Goal: Navigation & Orientation: Find specific page/section

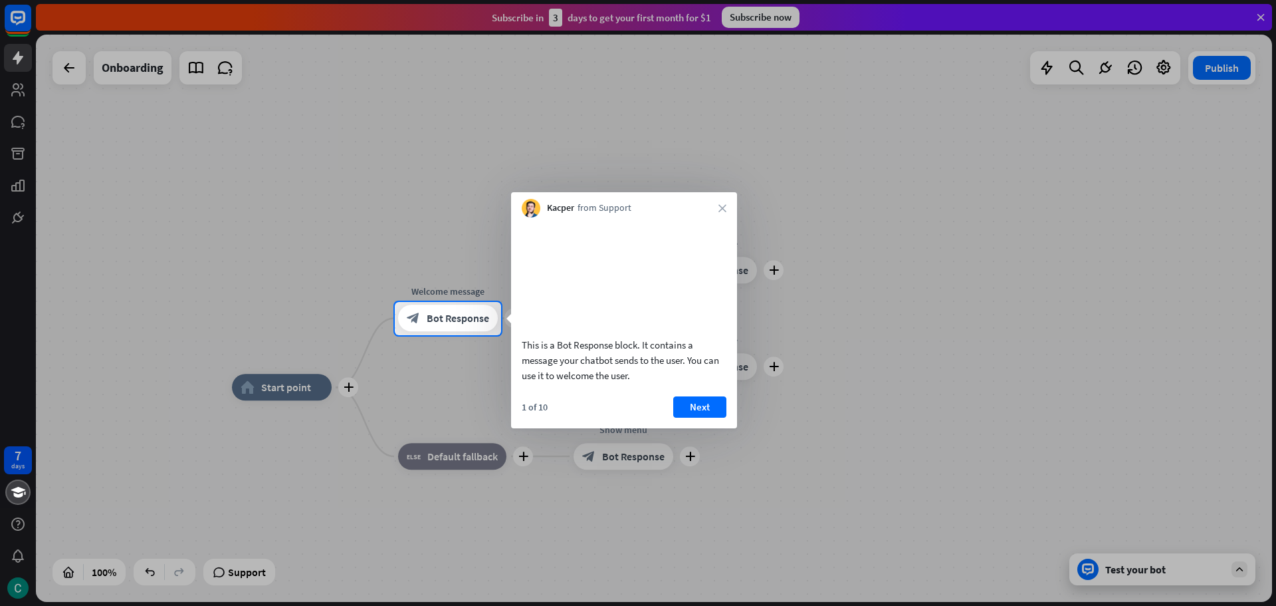
click at [726, 203] on div "Kacper from Support close" at bounding box center [624, 204] width 226 height 25
click at [723, 211] on icon "close" at bounding box center [723, 208] width 8 height 8
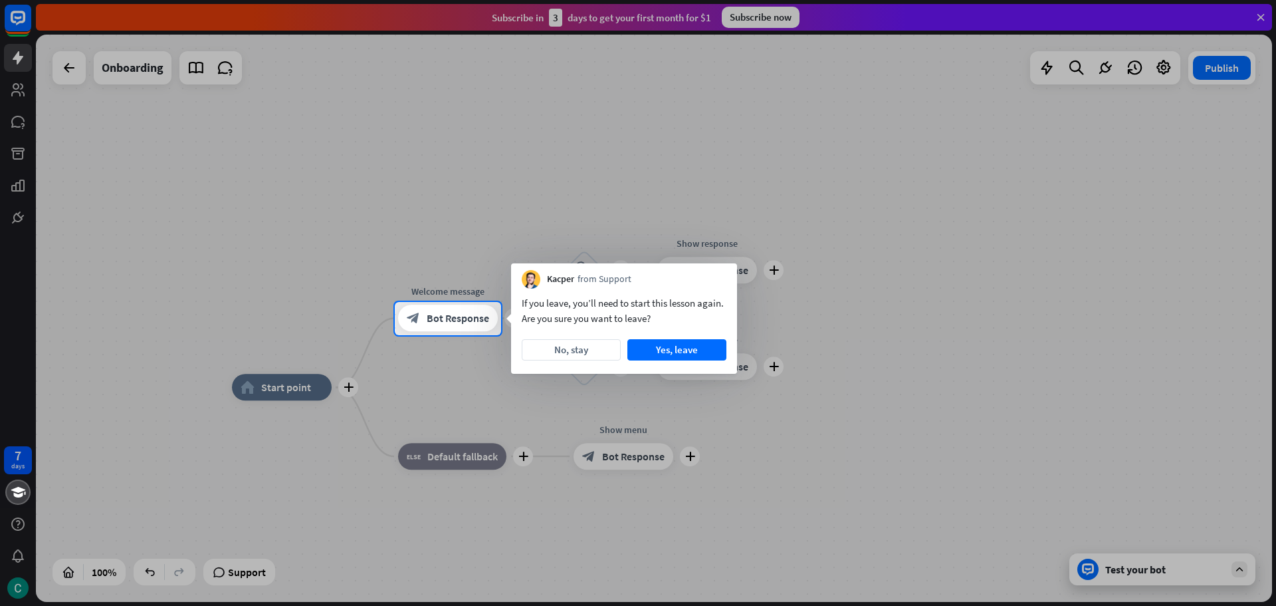
click at [759, 15] on div at bounding box center [638, 151] width 1276 height 302
click at [672, 354] on button "Yes, leave" at bounding box center [677, 349] width 99 height 21
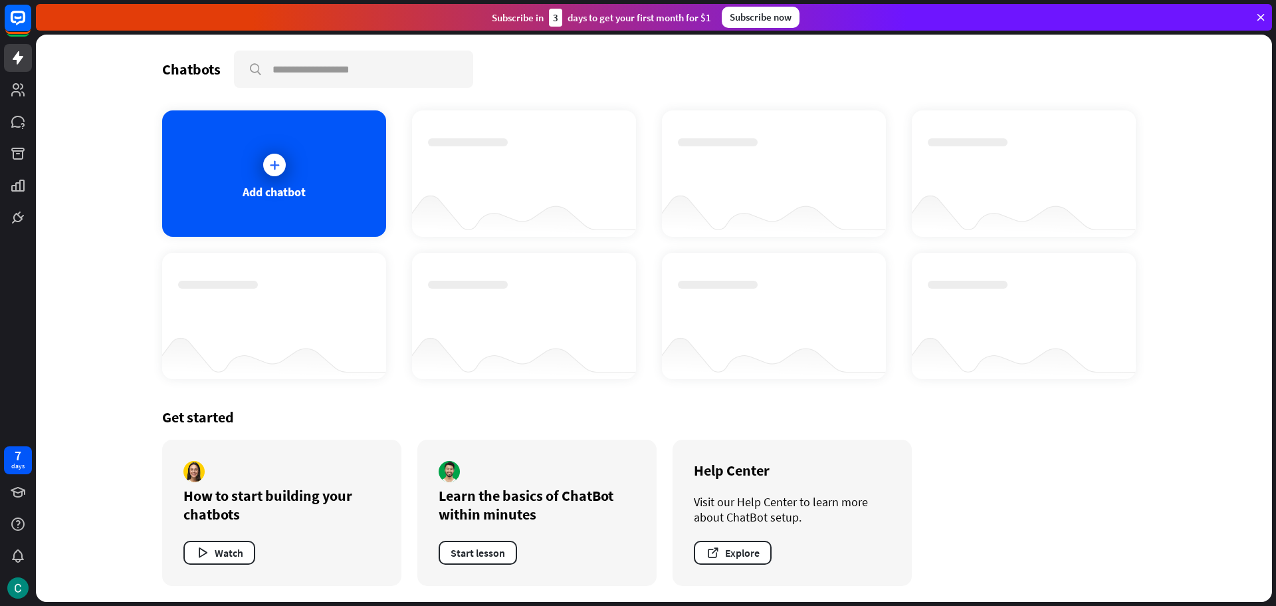
click at [784, 21] on div "Subscribe now" at bounding box center [761, 17] width 78 height 21
